Goal: Communication & Community: Answer question/provide support

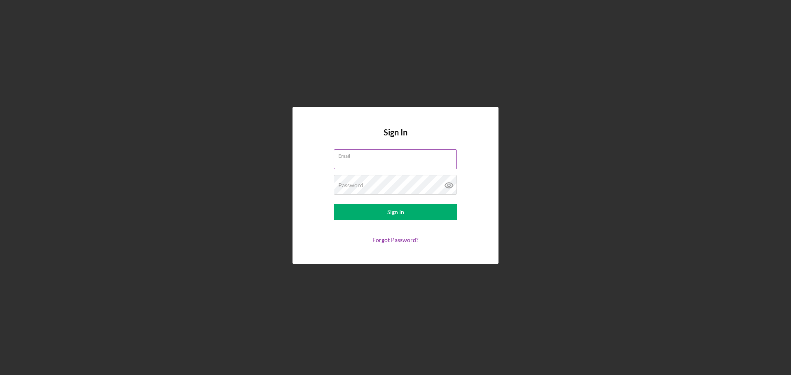
click at [343, 159] on input "Email" at bounding box center [395, 160] width 123 height 20
type input "[EMAIL_ADDRESS][DOMAIN_NAME]"
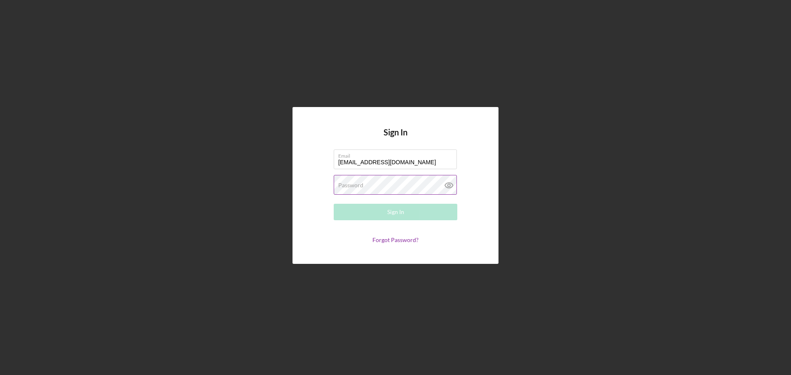
click at [352, 187] on label "Password" at bounding box center [350, 185] width 25 height 7
click at [450, 185] on icon at bounding box center [449, 185] width 21 height 21
click at [422, 210] on button "Sign In" at bounding box center [396, 212] width 124 height 16
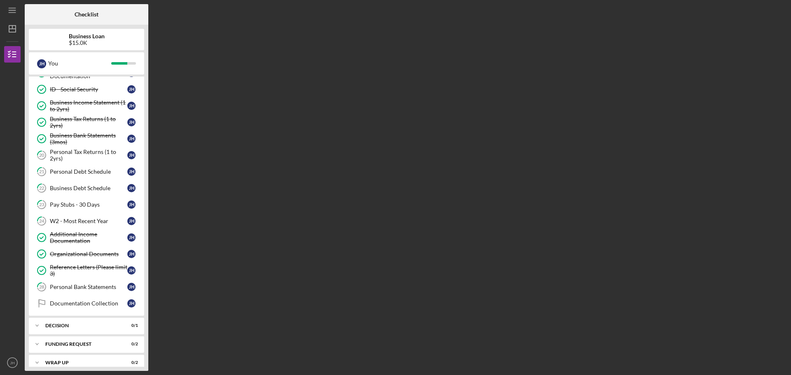
scroll to position [91, 0]
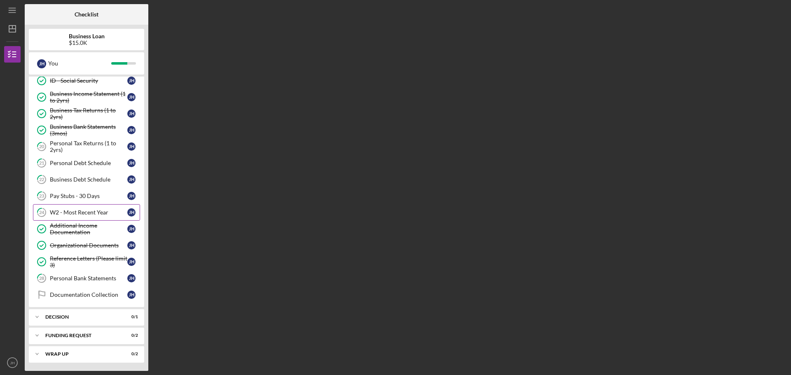
click at [93, 216] on div "W2 - Most Recent Year" at bounding box center [88, 212] width 77 height 7
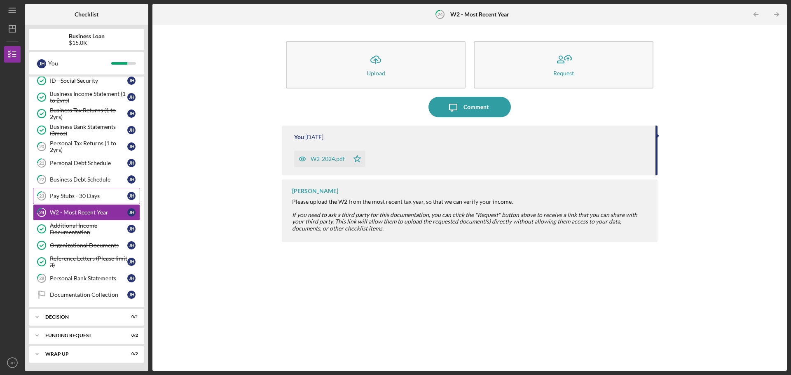
click at [86, 201] on link "23 Pay Stubs - 30 Days J H" at bounding box center [86, 196] width 107 height 16
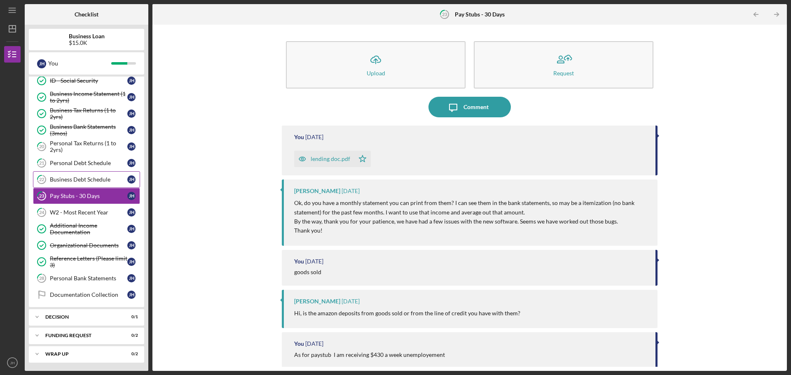
click at [83, 181] on div "Business Debt Schedule" at bounding box center [88, 179] width 77 height 7
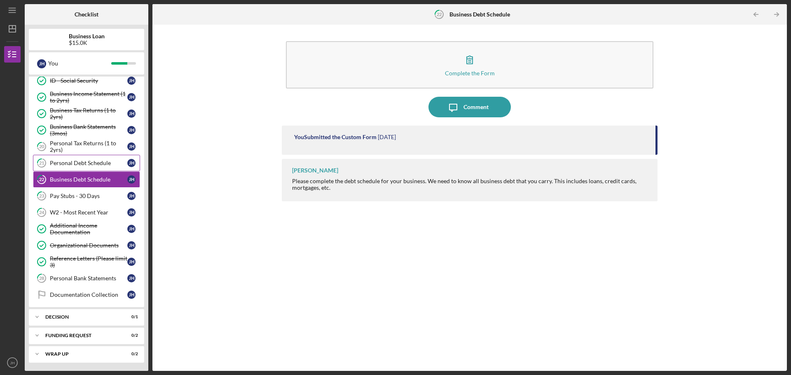
click at [81, 163] on div "Personal Debt Schedule" at bounding box center [88, 163] width 77 height 7
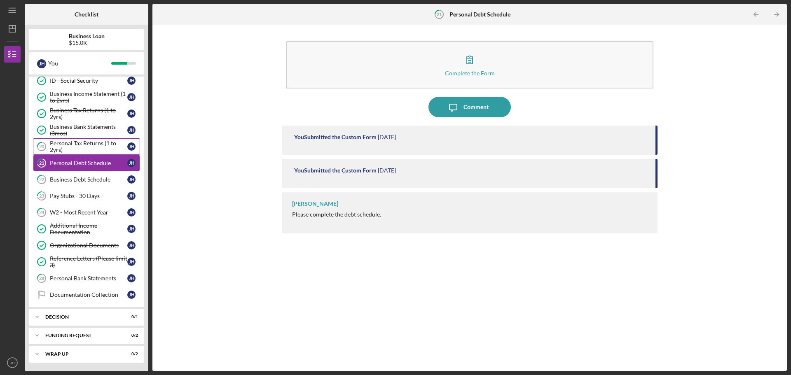
click at [83, 146] on div "Personal Tax Returns (1 to 2yrs)" at bounding box center [88, 146] width 77 height 13
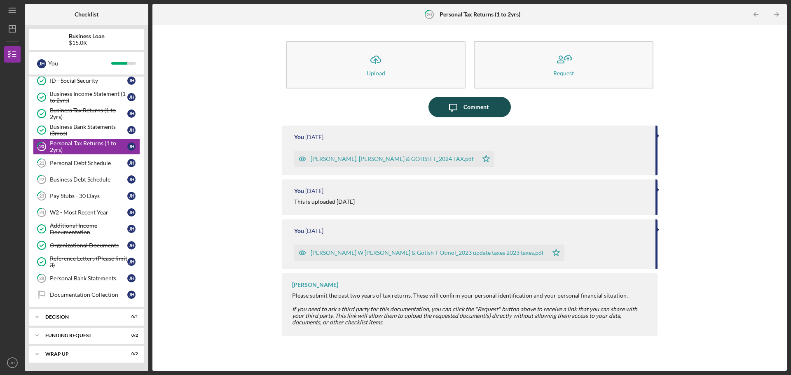
click at [481, 106] on div "Comment" at bounding box center [476, 107] width 25 height 21
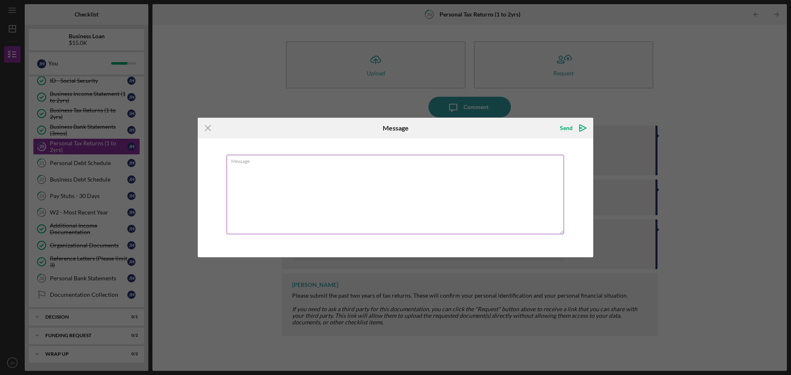
click at [236, 162] on label "Message" at bounding box center [397, 159] width 333 height 9
click at [236, 162] on textarea "Message" at bounding box center [396, 195] width 338 height 80
drag, startPoint x: 234, startPoint y: 168, endPoint x: 213, endPoint y: 149, distance: 28.0
click at [223, 166] on div "Message i uploaded this documetns last week" at bounding box center [396, 197] width 396 height 119
type textarea "I uploaded this documetns last week"
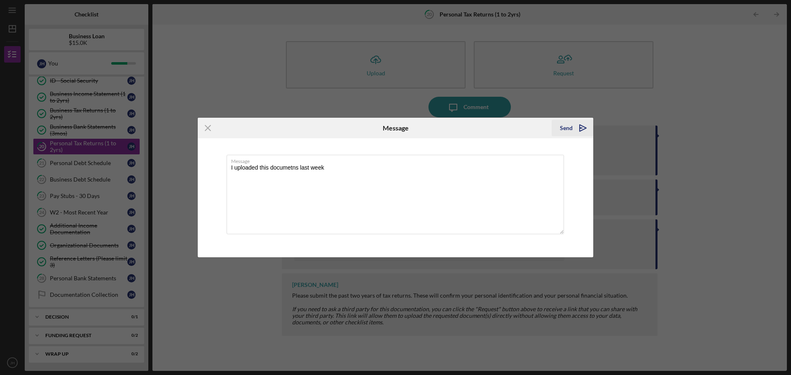
click at [568, 131] on div "Send" at bounding box center [566, 128] width 13 height 16
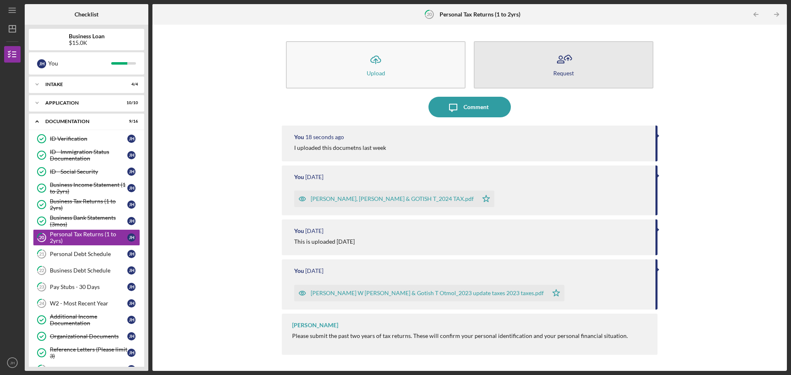
click at [539, 61] on button "Request" at bounding box center [564, 64] width 180 height 47
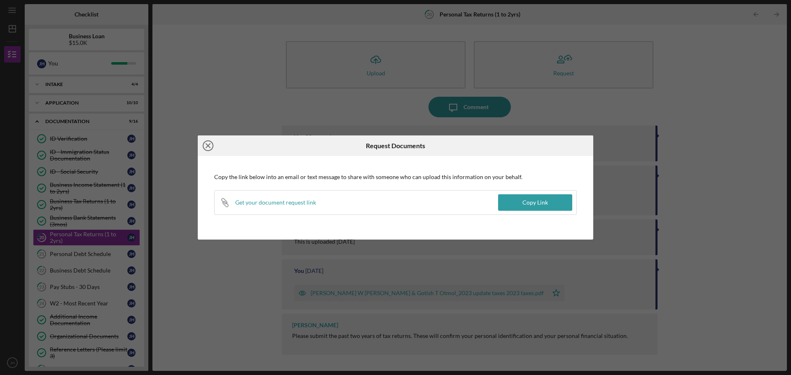
click at [206, 145] on icon "Icon/Close" at bounding box center [208, 146] width 21 height 21
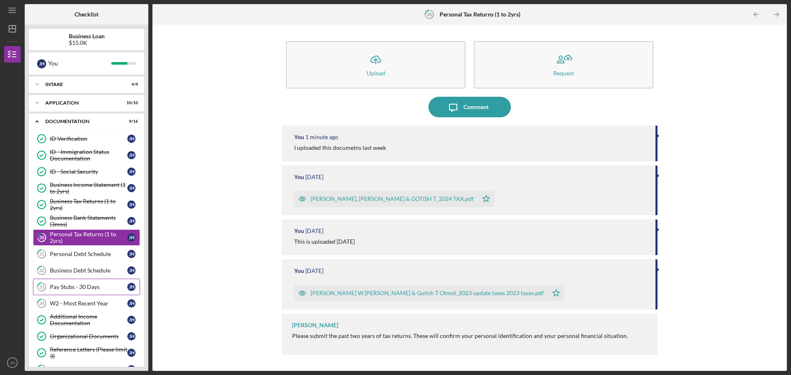
click at [94, 284] on div "Pay Stubs - 30 Days" at bounding box center [88, 287] width 77 height 7
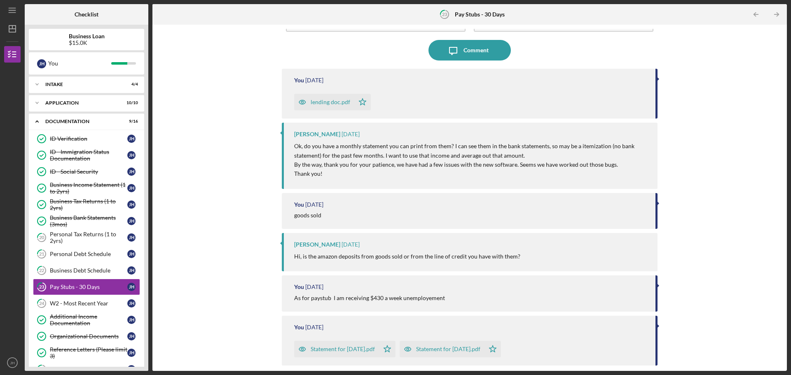
scroll to position [30, 0]
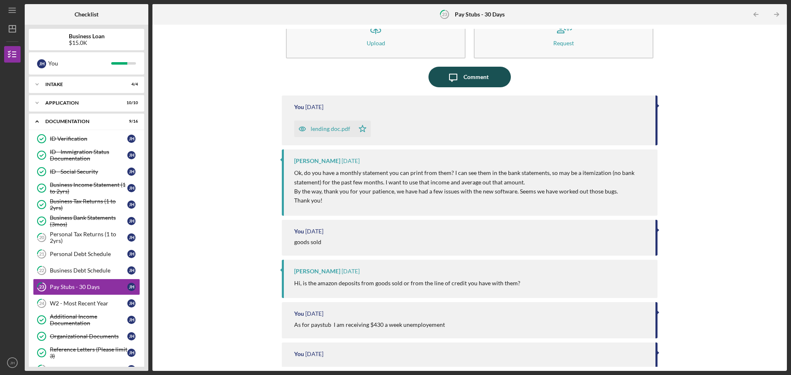
click at [490, 81] on button "Icon/Message Comment" at bounding box center [470, 77] width 82 height 21
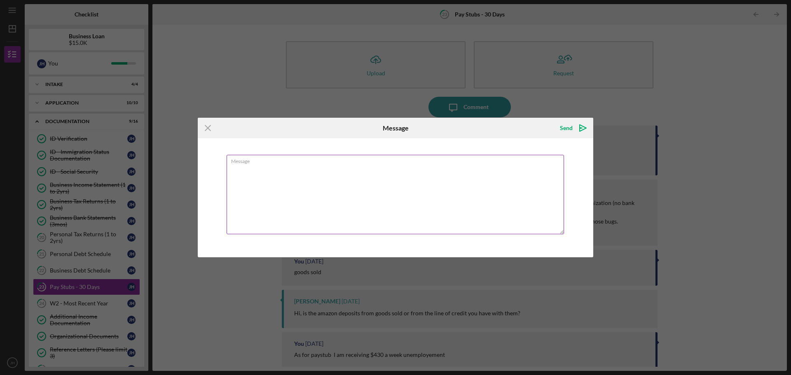
click at [260, 168] on textarea "Message" at bounding box center [396, 195] width 338 height 80
type textarea "this is uploaded as requested"
click at [568, 130] on div "Send" at bounding box center [566, 128] width 13 height 16
